Goal: Find specific page/section: Find specific page/section

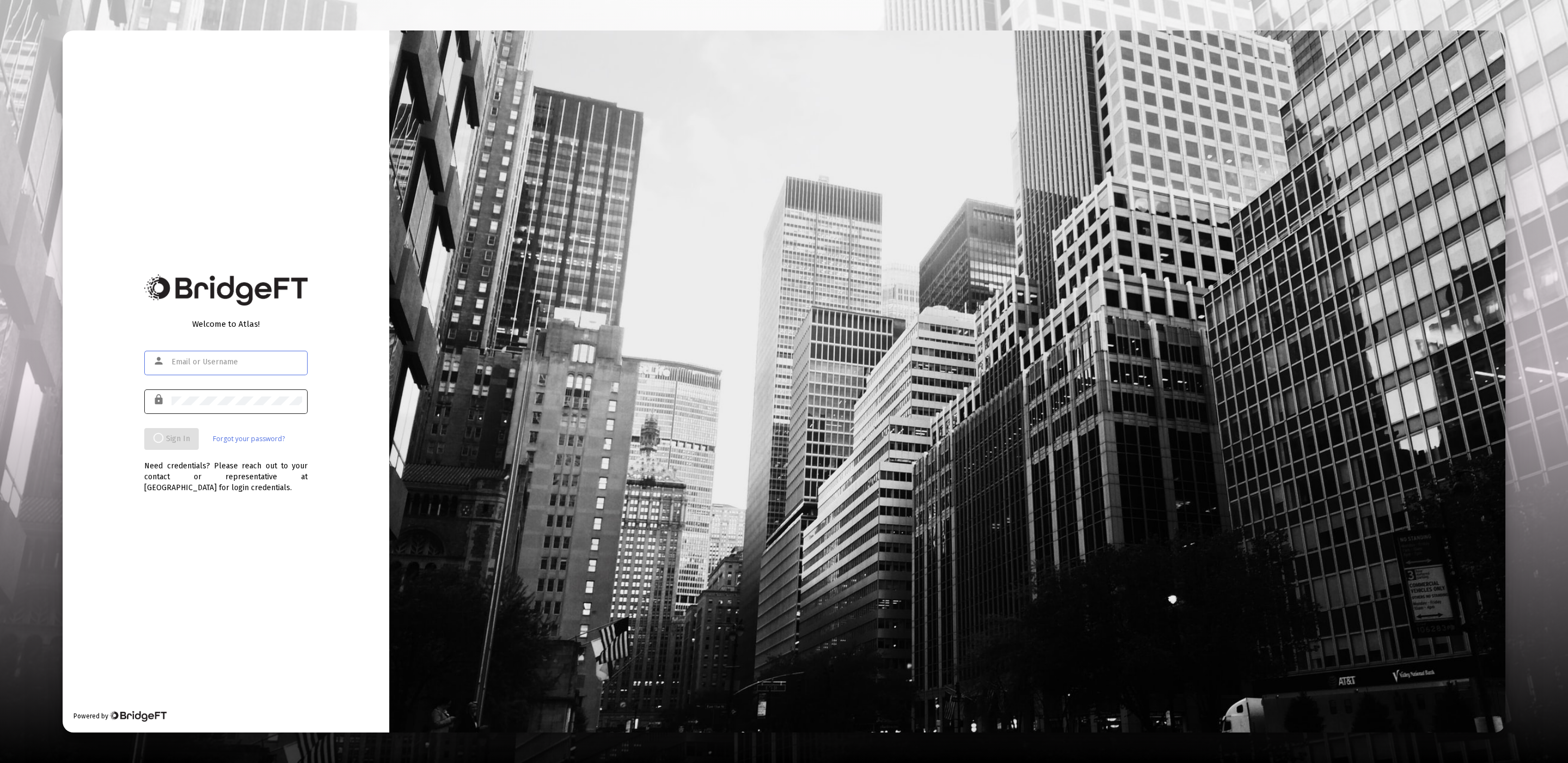
type input "[EMAIL_ADDRESS][DOMAIN_NAME]"
click at [248, 390] on div at bounding box center [237, 401] width 131 height 27
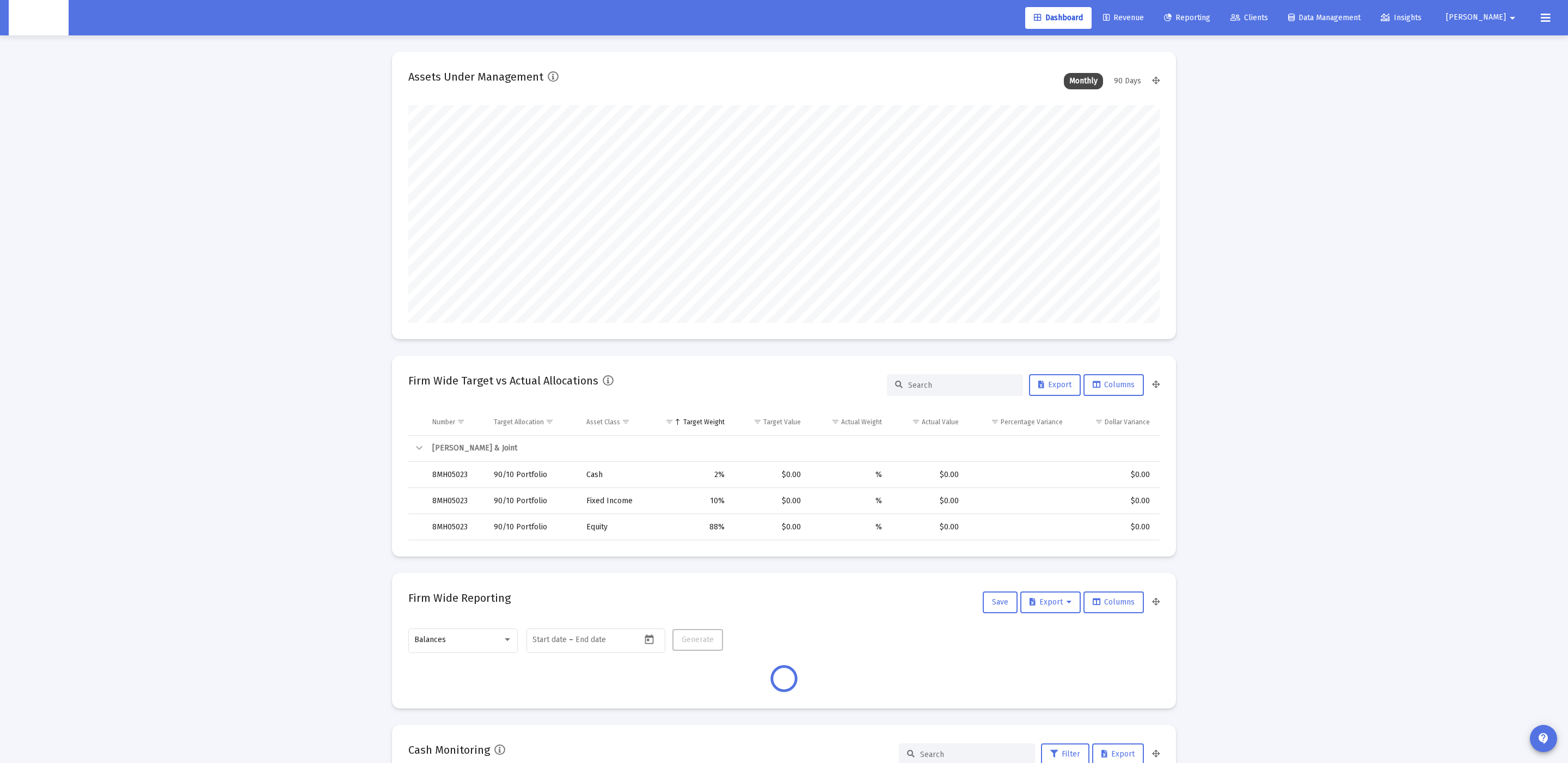
scroll to position [217, 405]
click at [1276, 23] on link "Clients" at bounding box center [1249, 18] width 55 height 22
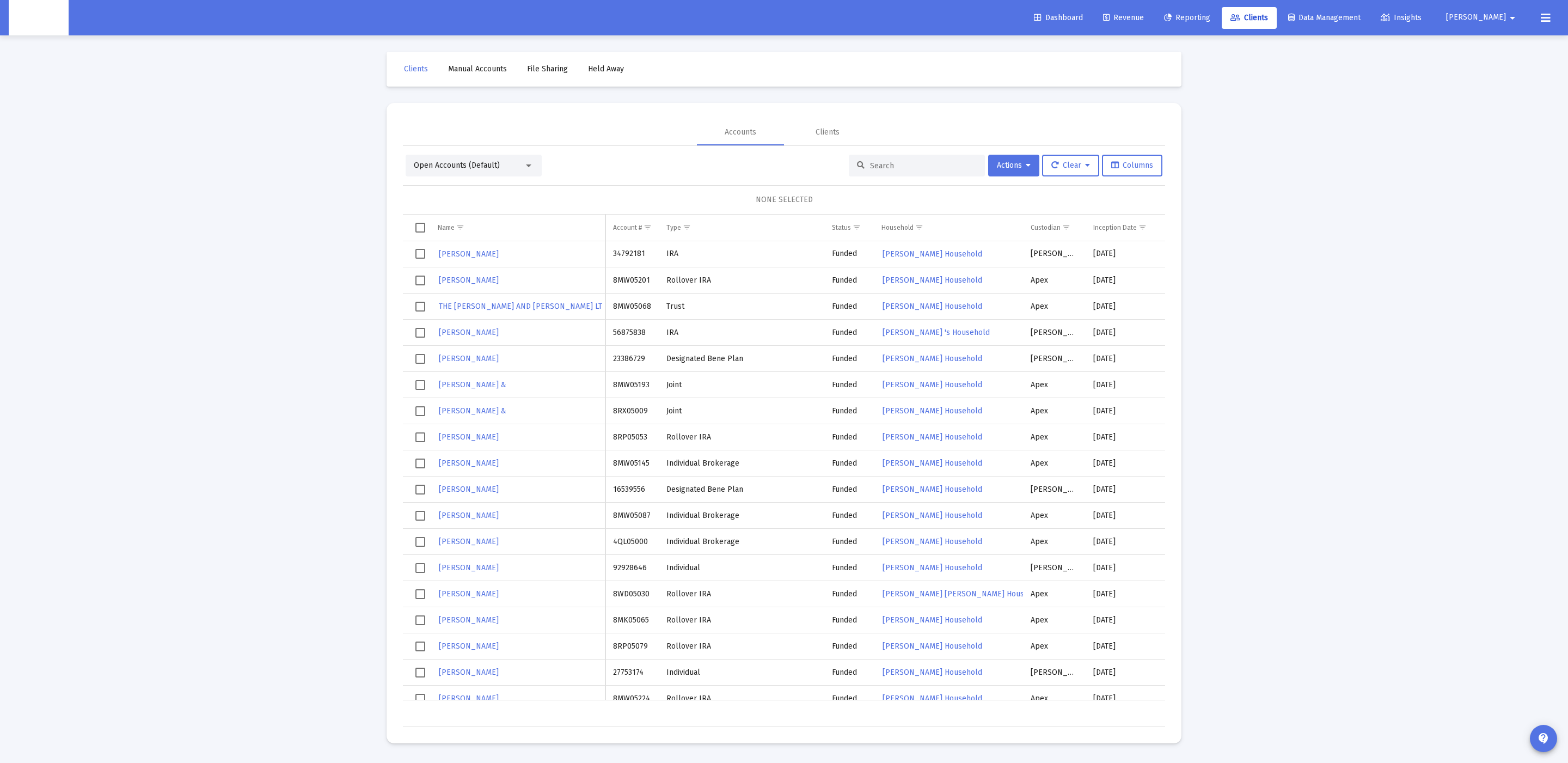
click at [889, 155] on div at bounding box center [917, 166] width 136 height 22
click at [892, 160] on div at bounding box center [917, 166] width 136 height 22
click at [899, 172] on div at bounding box center [917, 166] width 136 height 22
click at [903, 166] on input at bounding box center [923, 166] width 107 height 9
click at [914, 167] on input at bounding box center [923, 166] width 107 height 9
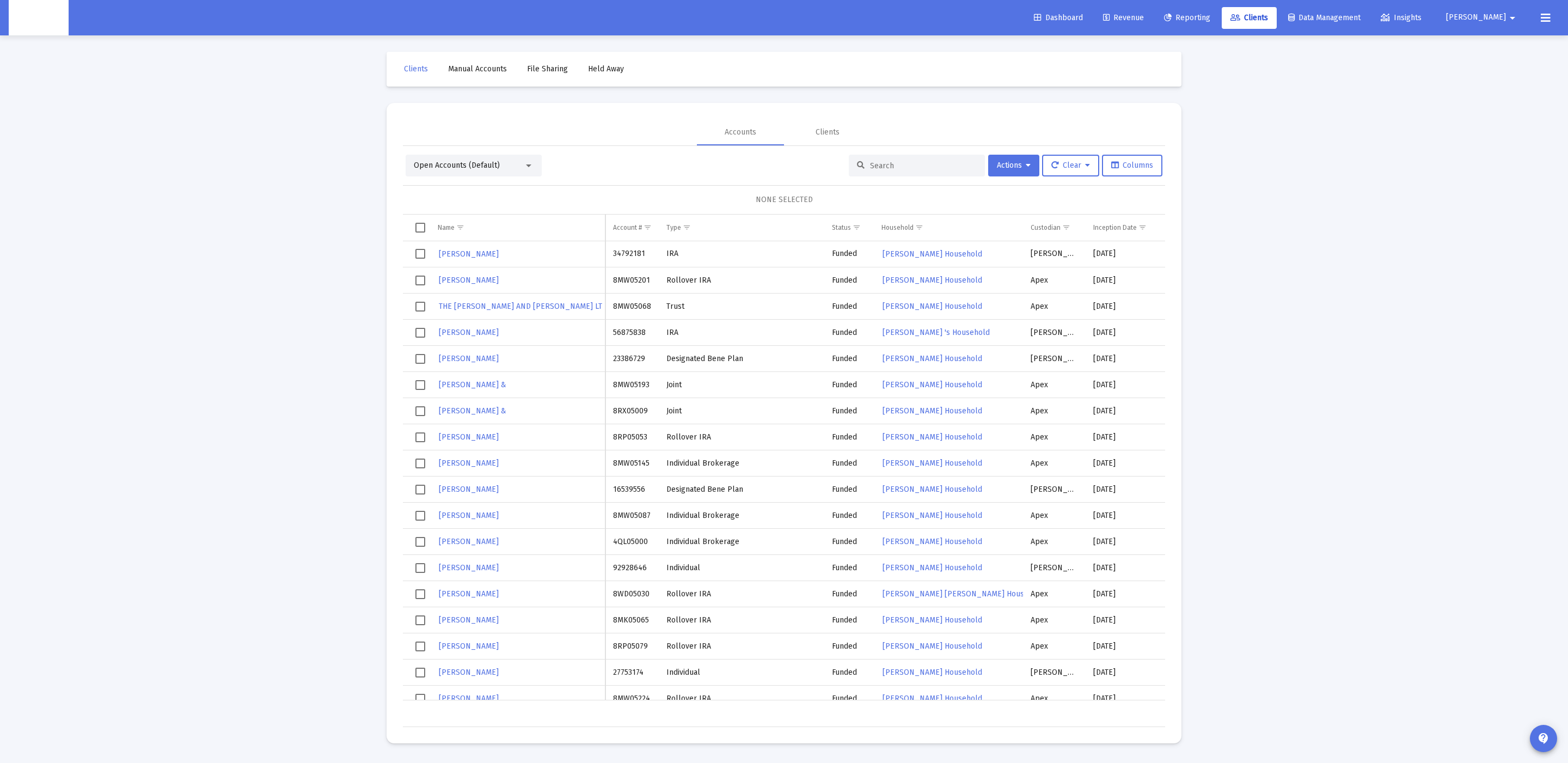
paste input "54631281"
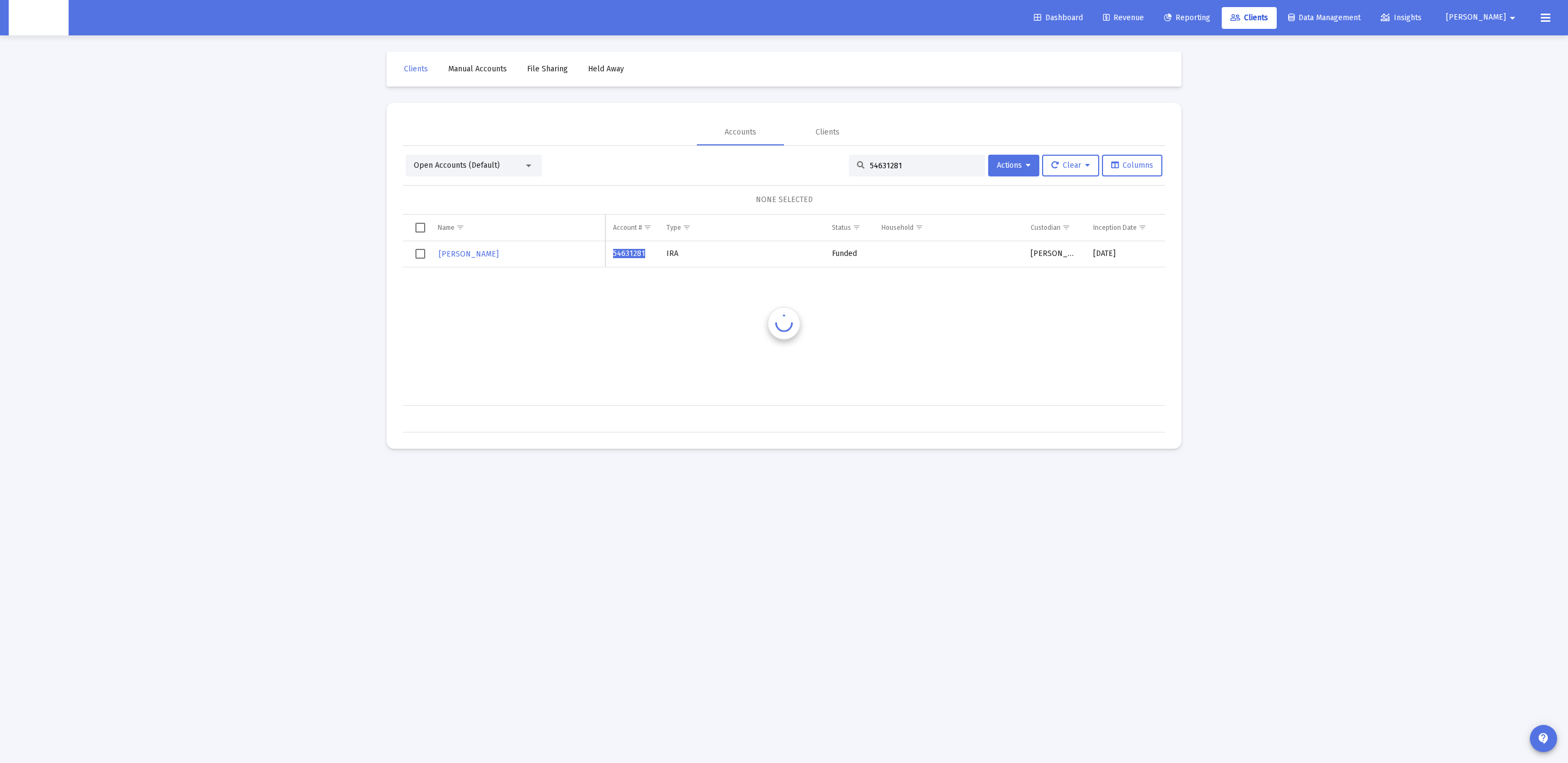
type input "54631281"
click at [477, 254] on span "[PERSON_NAME]" at bounding box center [469, 254] width 60 height 9
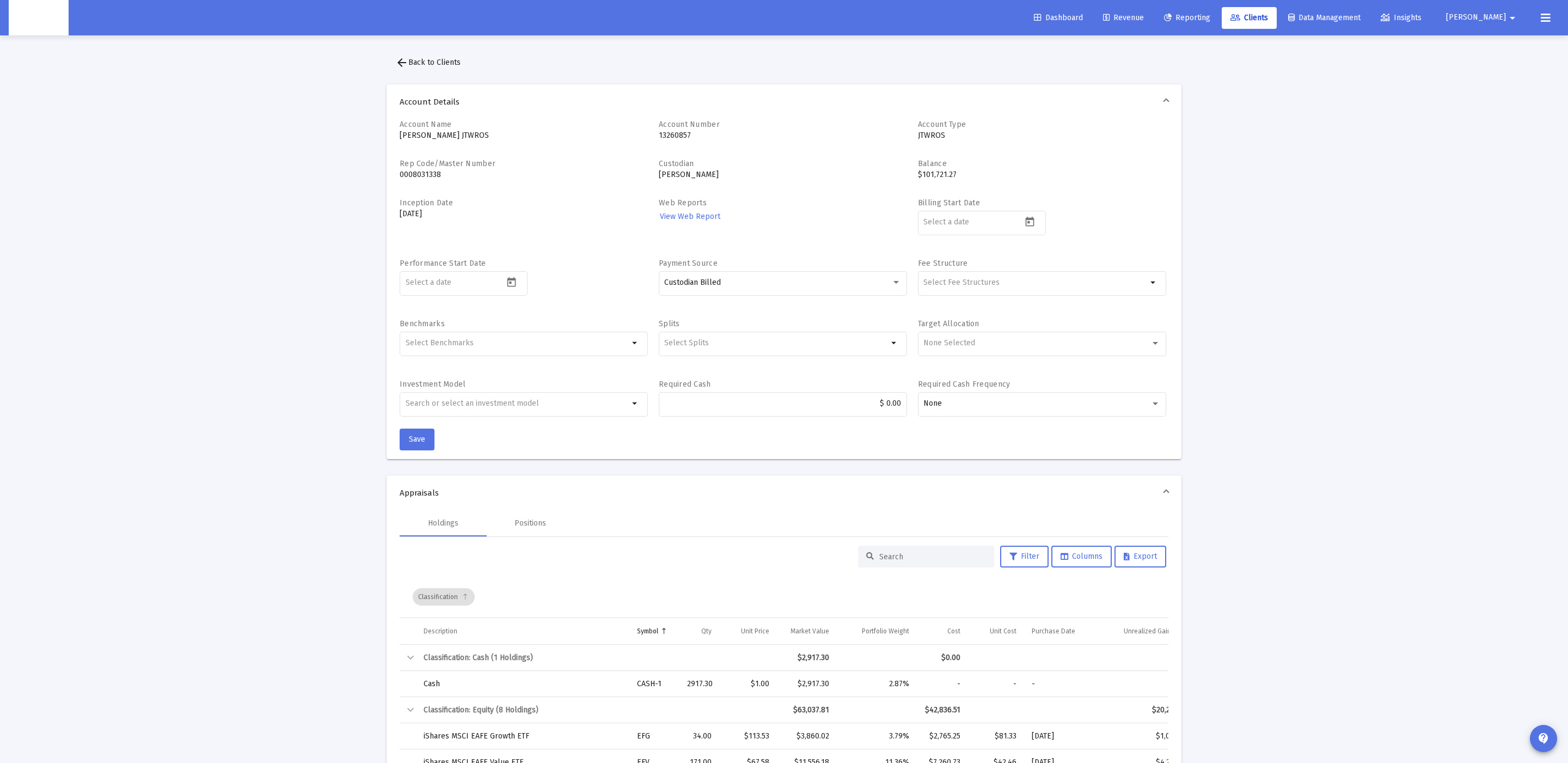
click at [444, 132] on p "ERIC SKROUT JTWROS" at bounding box center [524, 136] width 248 height 11
copy p "ERIC SKROUT JTWROS"
click at [671, 136] on p "13260857" at bounding box center [783, 136] width 248 height 11
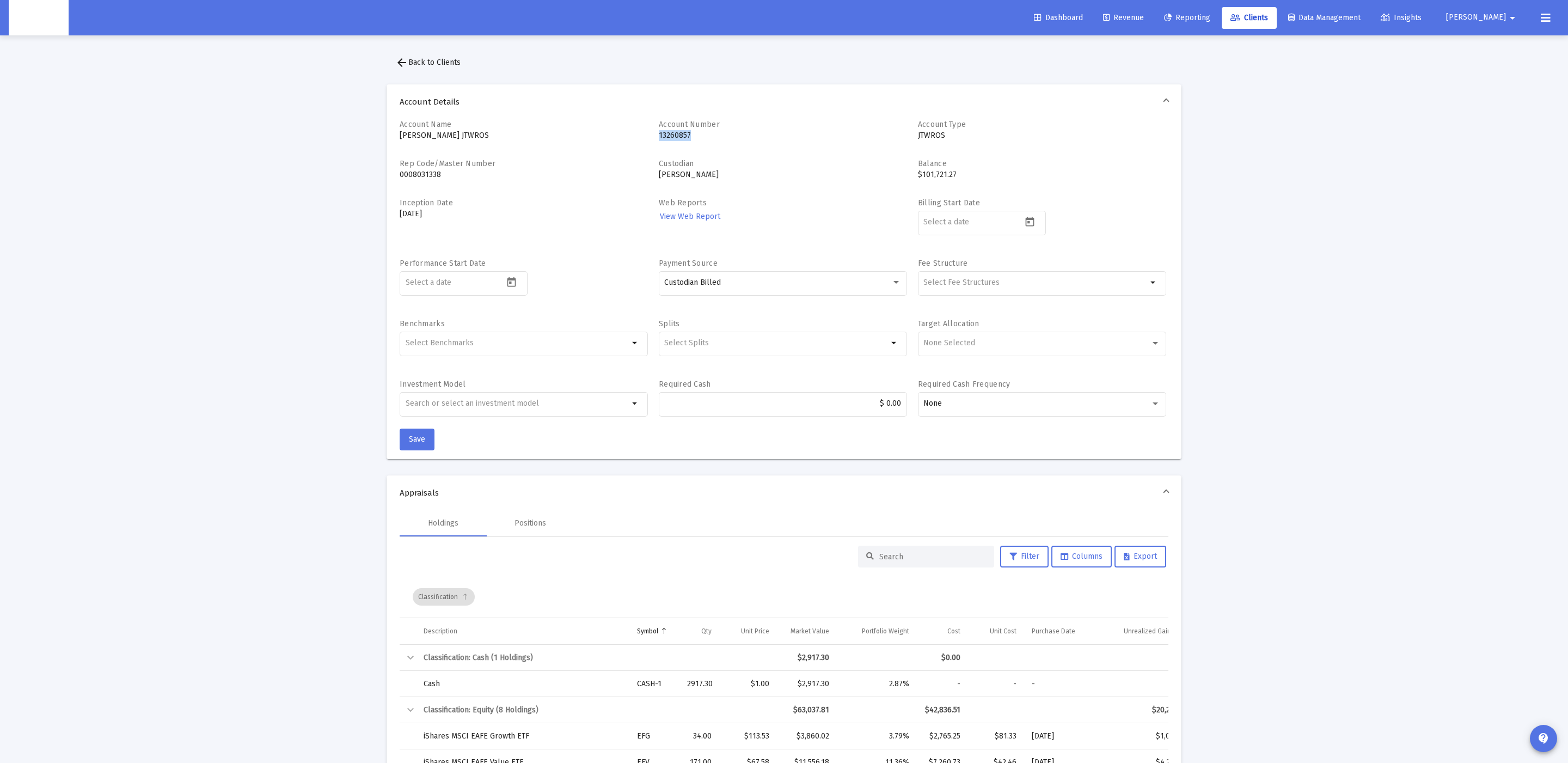
click at [671, 136] on p "13260857" at bounding box center [783, 136] width 248 height 11
copy p "13260857"
click at [453, 136] on p "ERIC SKROUT JTWROS" at bounding box center [524, 136] width 248 height 11
copy p "JTWROS"
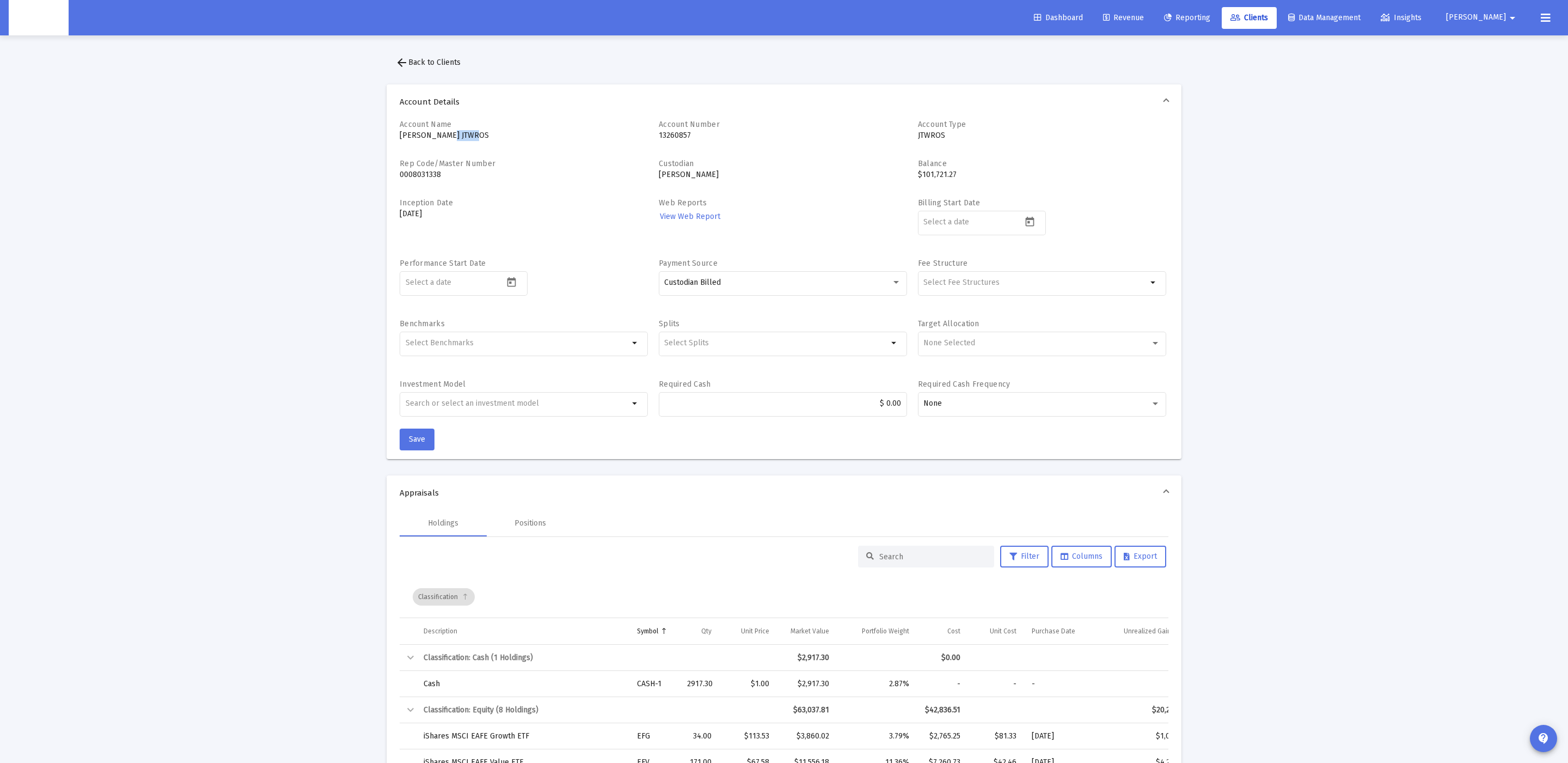
click at [446, 69] on button "arrow_back Back to Clients" at bounding box center [428, 63] width 83 height 22
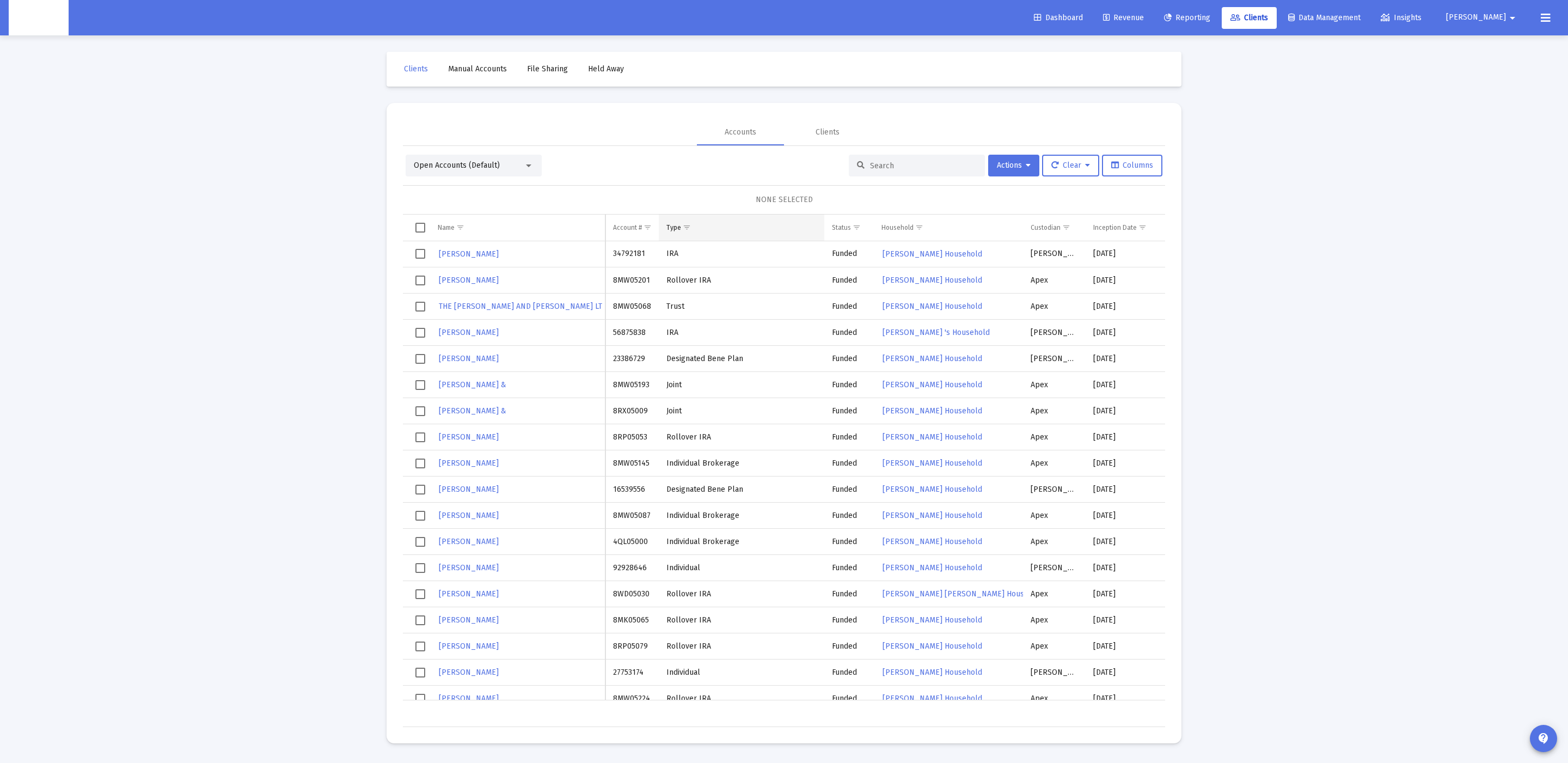
click at [683, 230] on span "Show filter options for column 'Type'" at bounding box center [687, 227] width 8 height 8
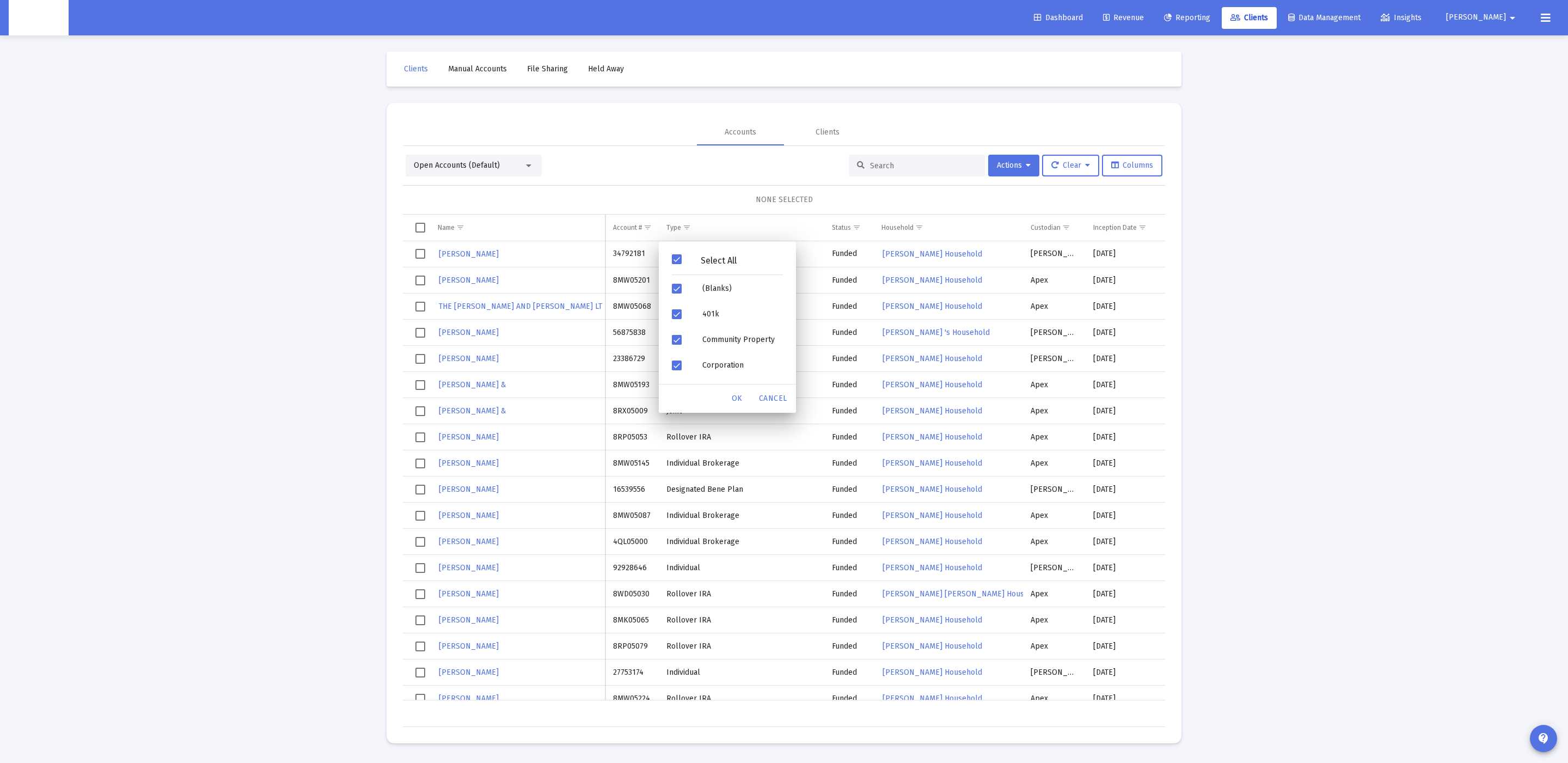
click at [690, 255] on div "Select All" at bounding box center [727, 262] width 128 height 28
click at [685, 354] on div "Filter options" at bounding box center [678, 356] width 30 height 26
click at [728, 404] on div "OK" at bounding box center [737, 399] width 35 height 19
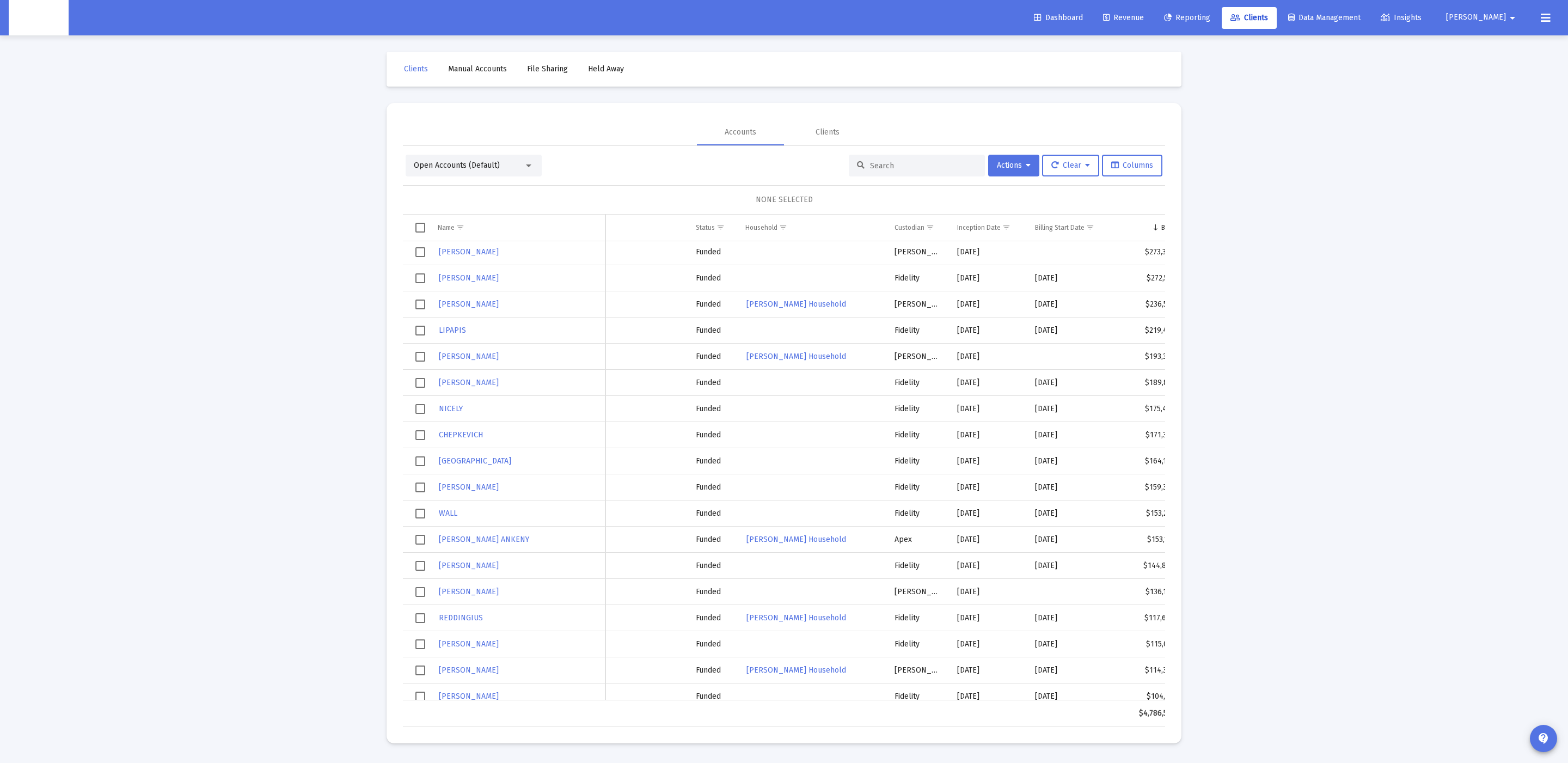
scroll to position [0, 101]
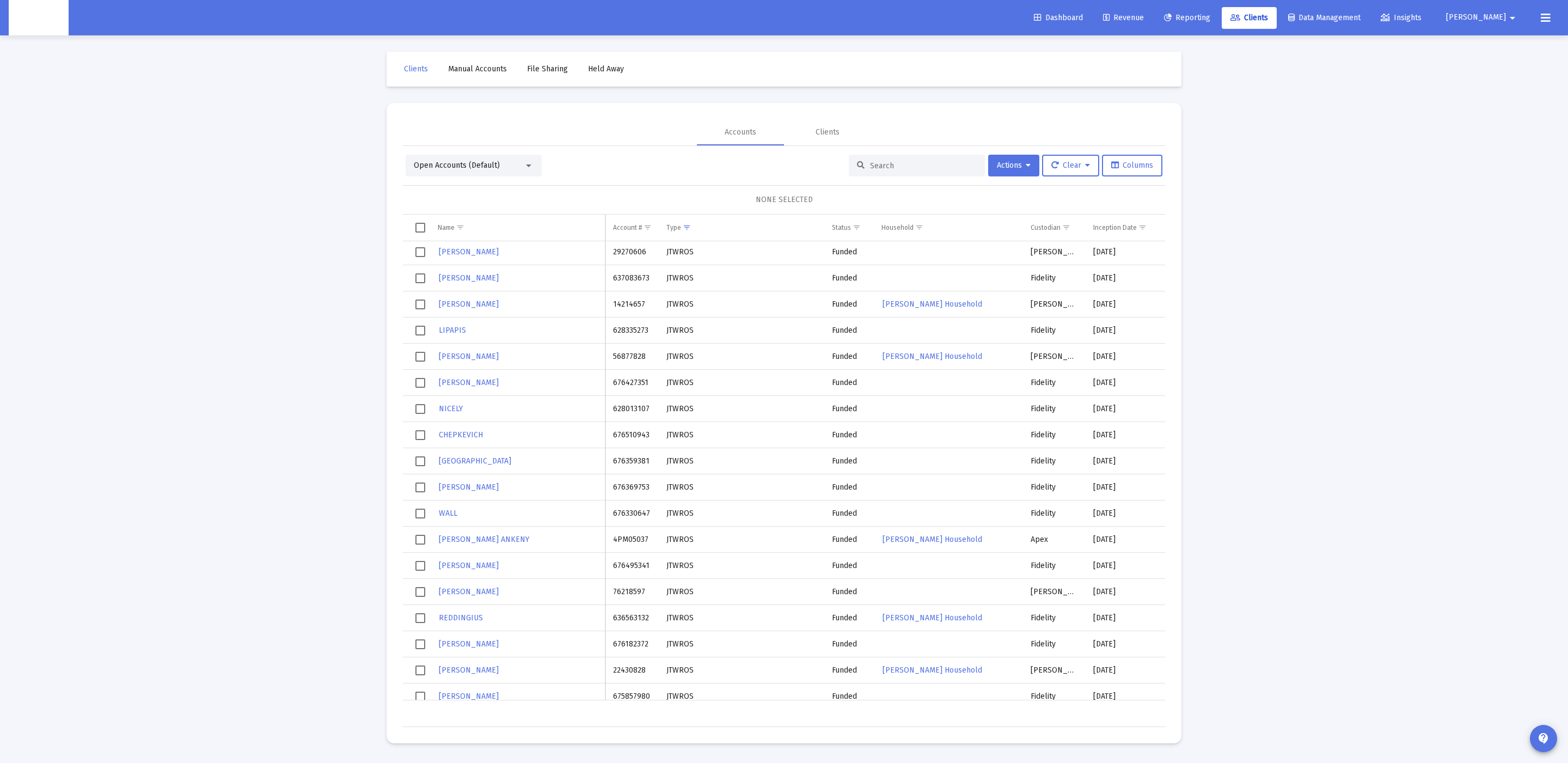
click at [617, 271] on td "637083673" at bounding box center [632, 278] width 54 height 26
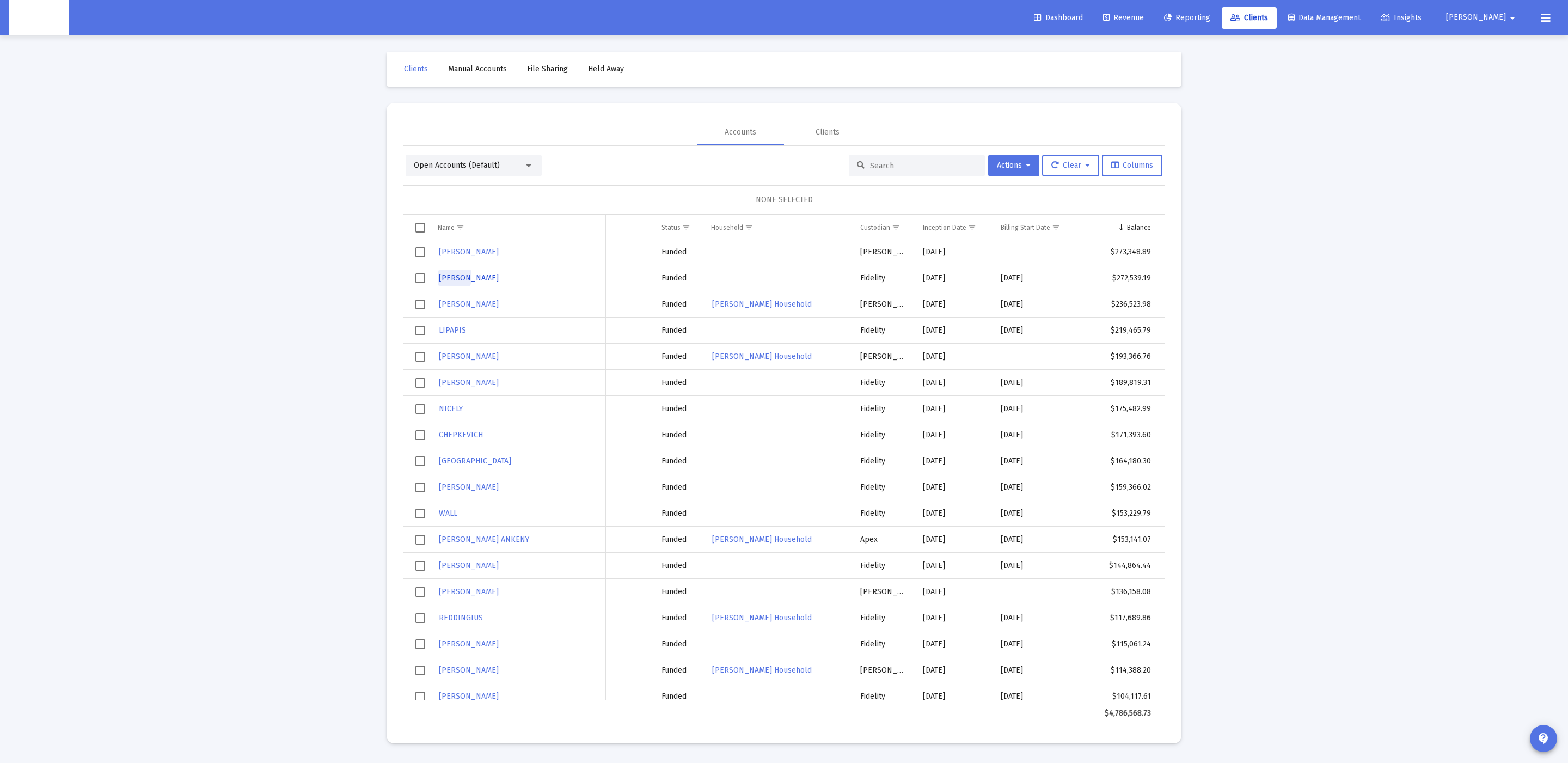
click at [438, 278] on link "KOSTYAK" at bounding box center [469, 278] width 62 height 16
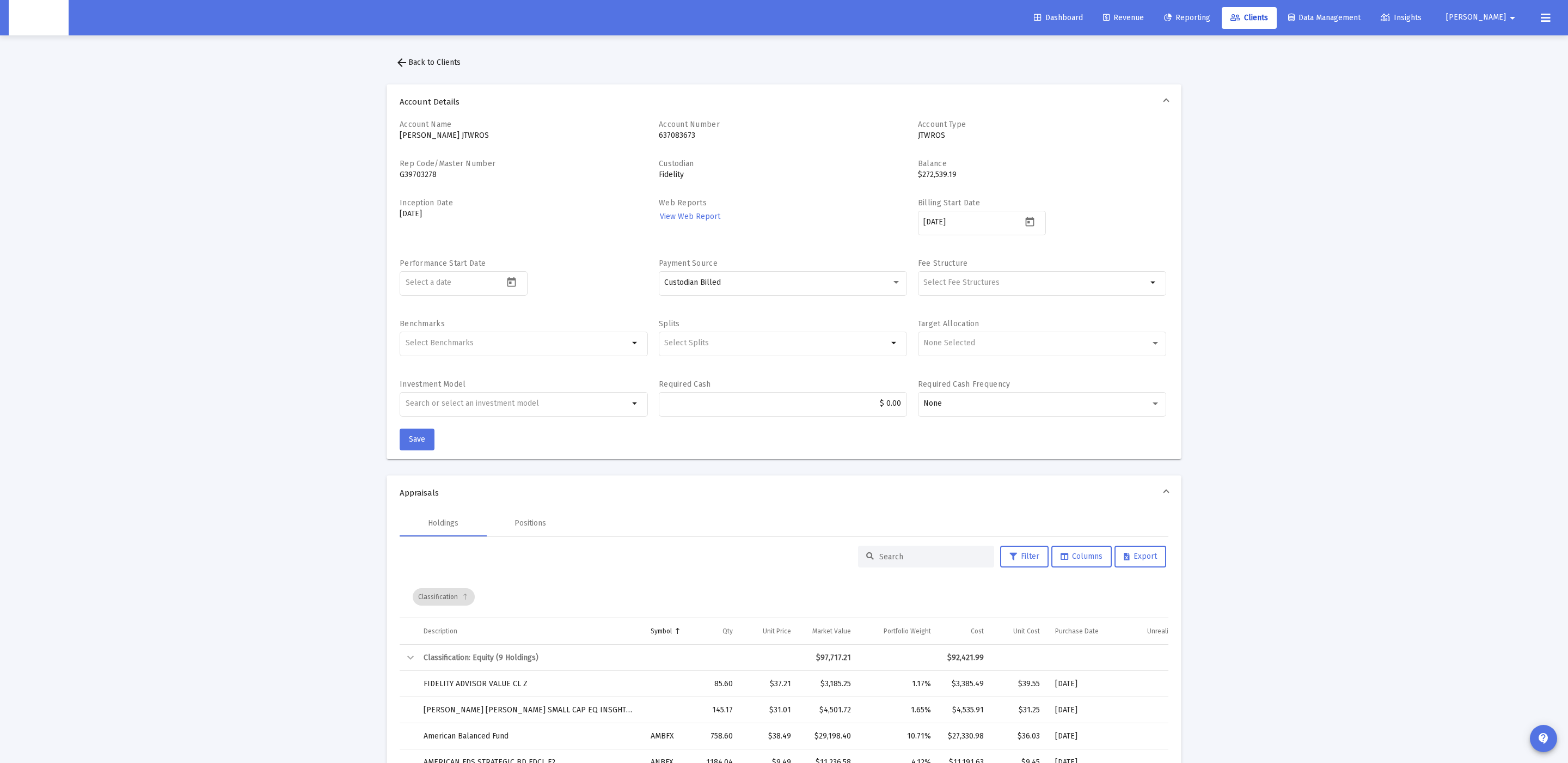
click at [682, 141] on div "Account Number 637083673" at bounding box center [783, 133] width 248 height 29
click at [690, 136] on p "637083673" at bounding box center [783, 136] width 248 height 11
copy p "637083673"
